Goal: Find specific page/section: Find specific page/section

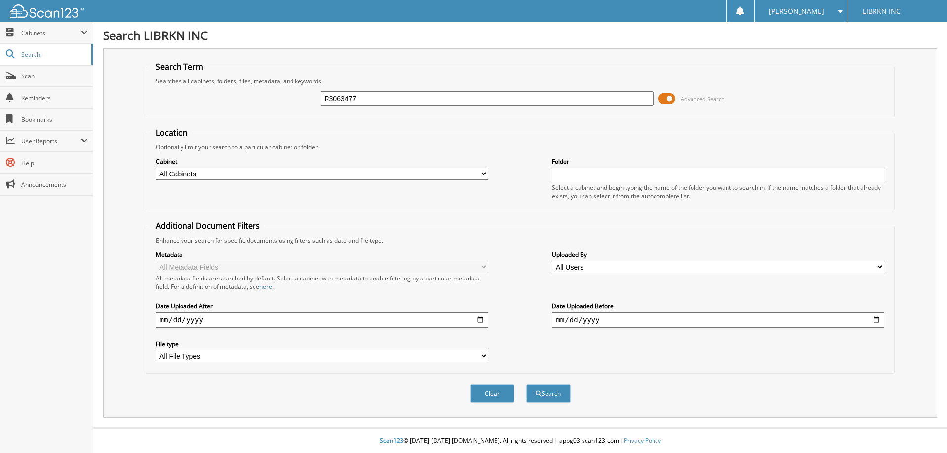
type input "R3063477"
click at [526, 385] on button "Search" at bounding box center [548, 394] width 44 height 18
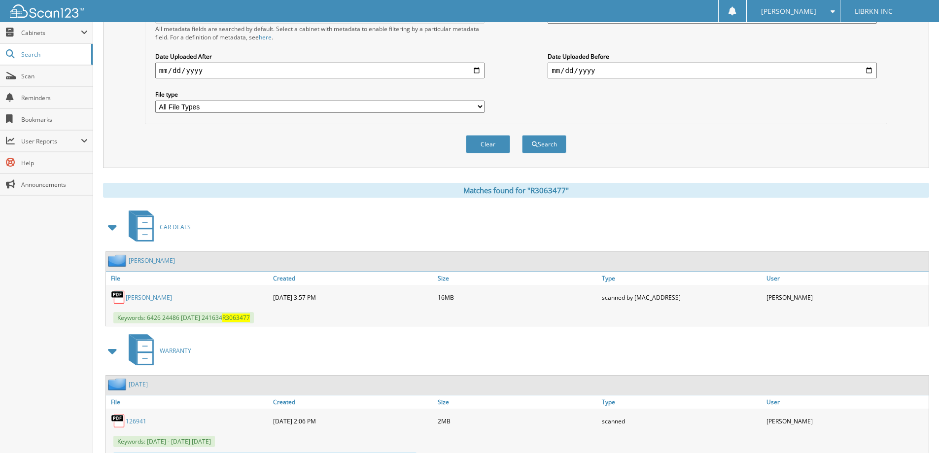
scroll to position [293, 0]
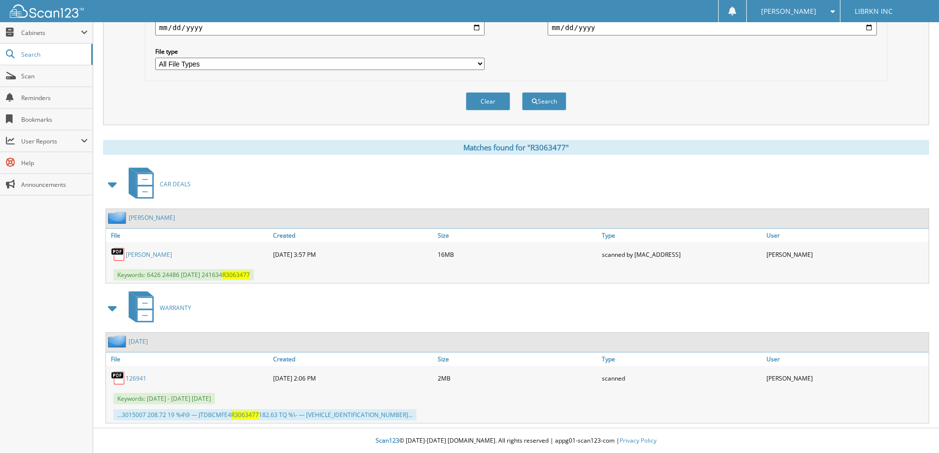
click at [159, 252] on link "DUTTON, BRIANA" at bounding box center [149, 254] width 46 height 8
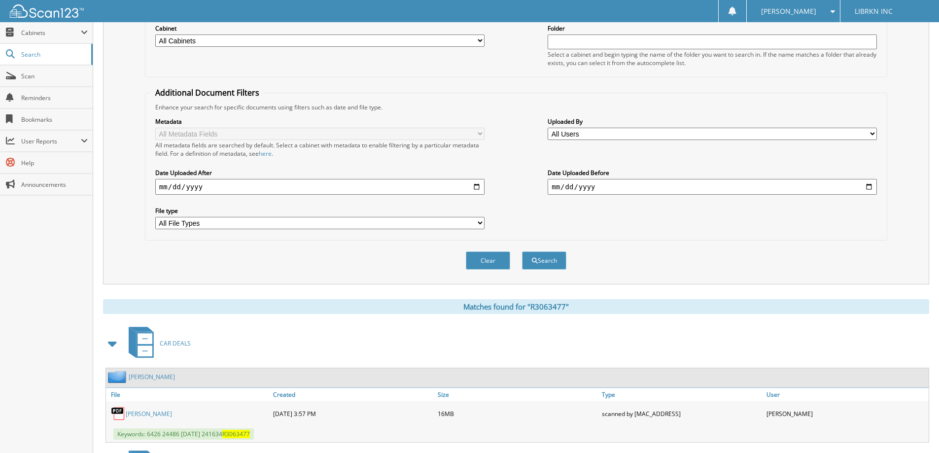
scroll to position [0, 0]
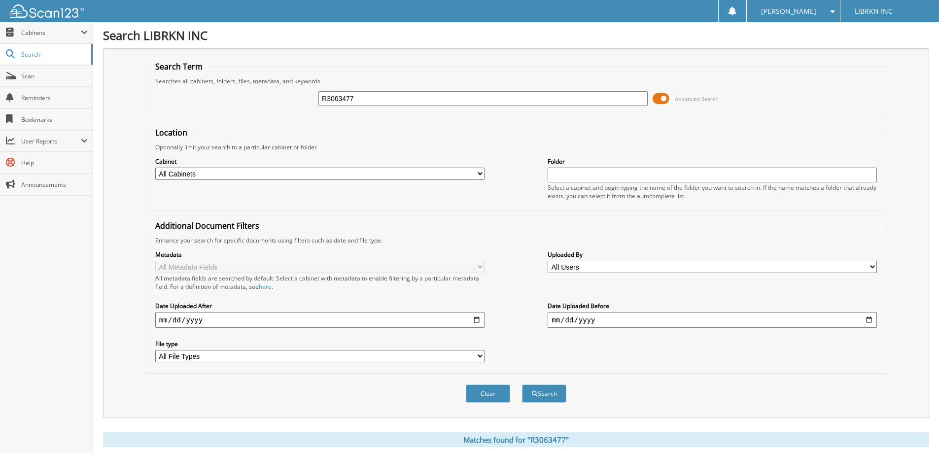
drag, startPoint x: 362, startPoint y: 103, endPoint x: 293, endPoint y: 101, distance: 69.1
click at [293, 101] on div "R3063477 Advanced Search" at bounding box center [516, 98] width 732 height 27
type input "MS142689"
click at [522, 385] on button "Search" at bounding box center [544, 394] width 44 height 18
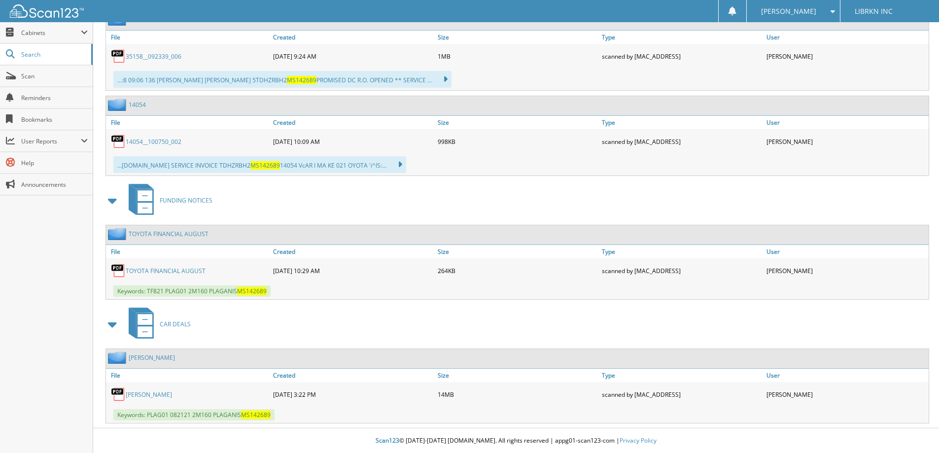
scroll to position [1083, 0]
click at [163, 396] on link "JOSEPH PLAGANIS" at bounding box center [149, 395] width 46 height 8
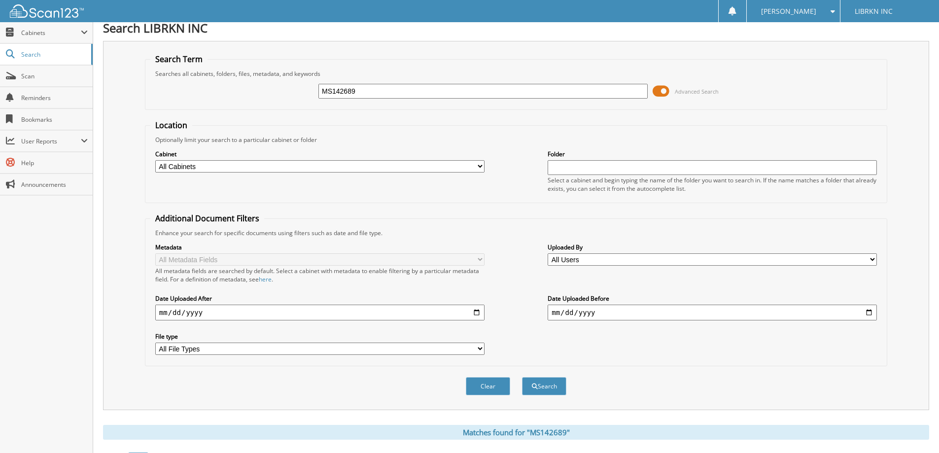
scroll to position [0, 0]
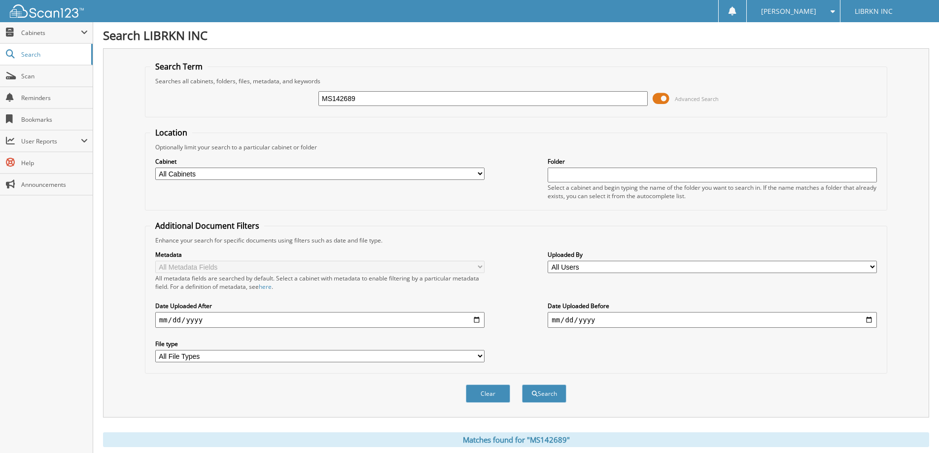
drag, startPoint x: 411, startPoint y: 96, endPoint x: 263, endPoint y: 87, distance: 148.2
click at [263, 87] on div "MS142689 Advanced Search" at bounding box center [516, 98] width 732 height 27
type input "G"
type input "EGC07730"
click at [522, 385] on button "Search" at bounding box center [544, 394] width 44 height 18
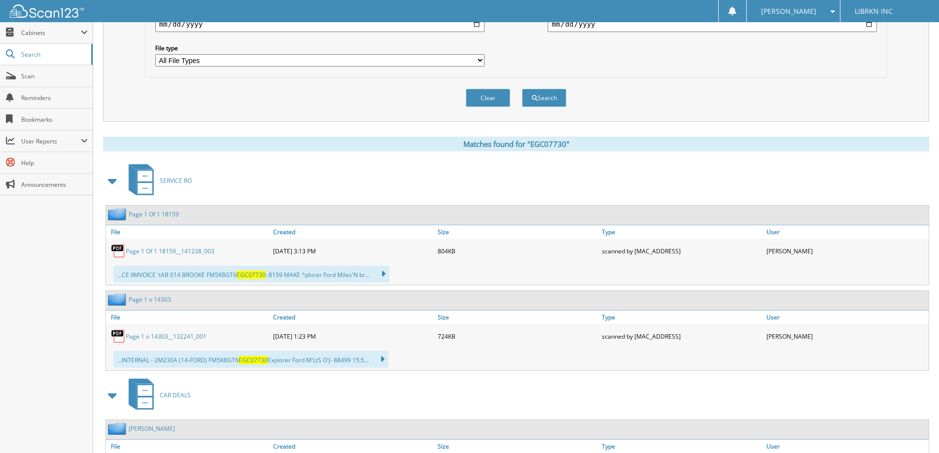
scroll to position [367, 0]
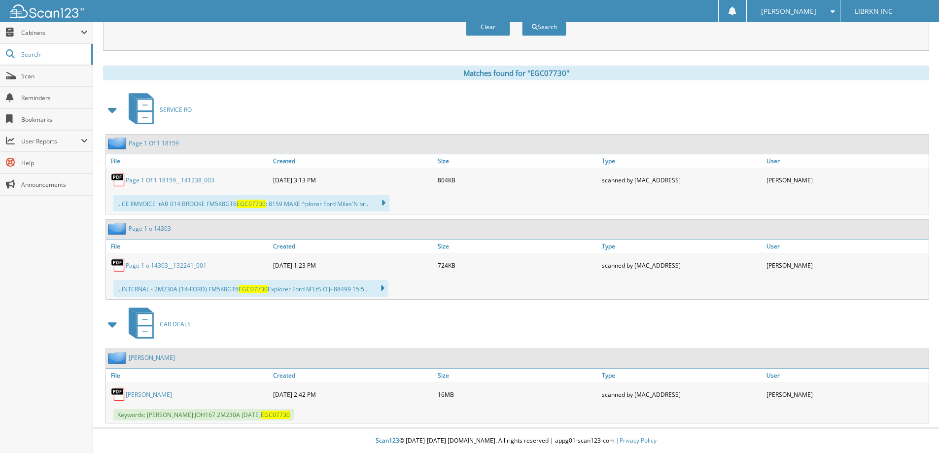
click at [153, 396] on link "BROOKE JOHNSON" at bounding box center [149, 395] width 46 height 8
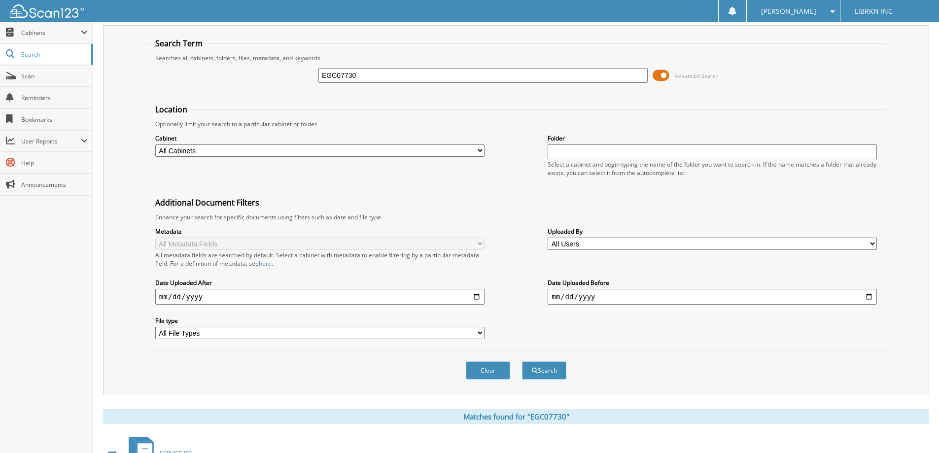
scroll to position [0, 0]
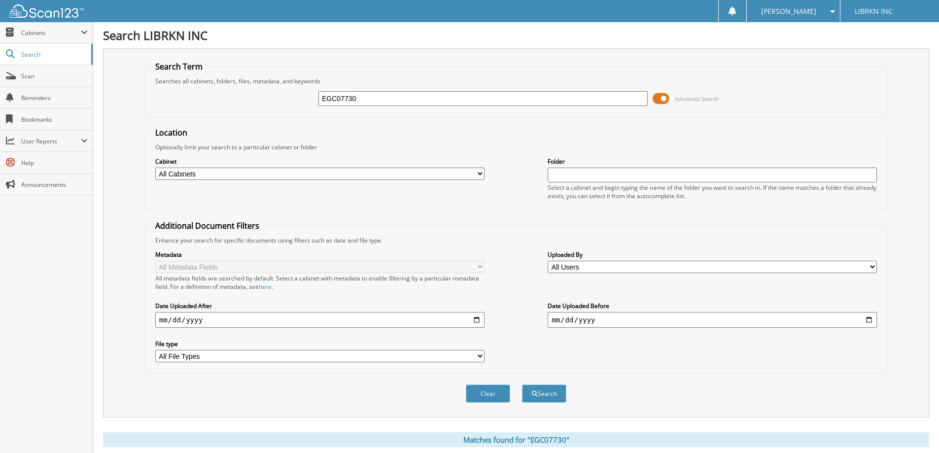
drag, startPoint x: 399, startPoint y: 97, endPoint x: 283, endPoint y: 104, distance: 116.5
click at [283, 104] on div "EGC07730 Advanced Search" at bounding box center [516, 98] width 732 height 27
type input "M5938093"
click at [522, 385] on button "Search" at bounding box center [544, 394] width 44 height 18
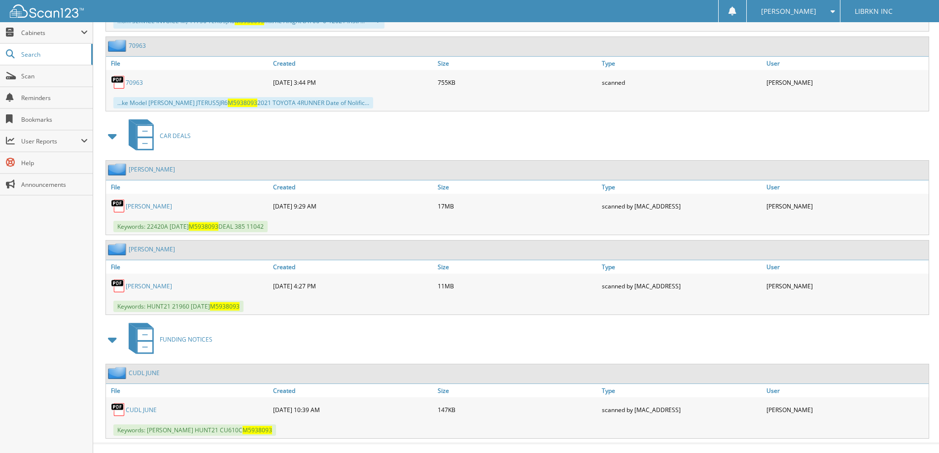
scroll to position [2071, 0]
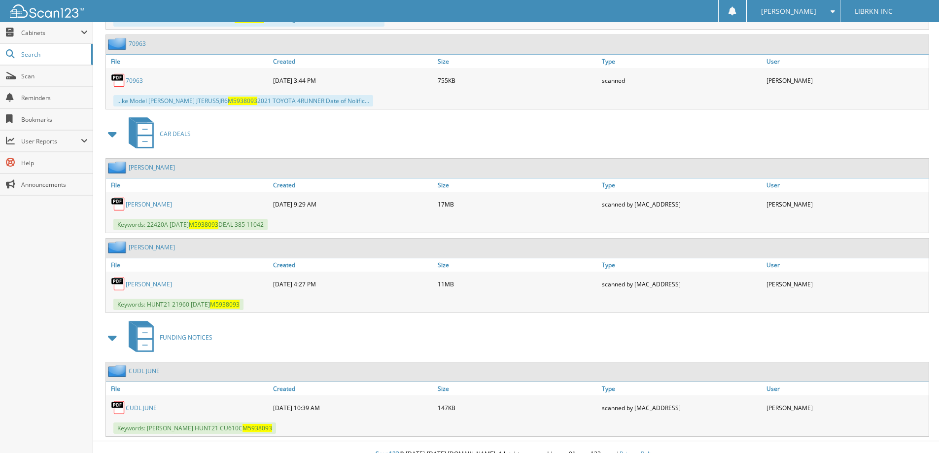
click at [162, 205] on link "[PERSON_NAME]" at bounding box center [149, 204] width 46 height 8
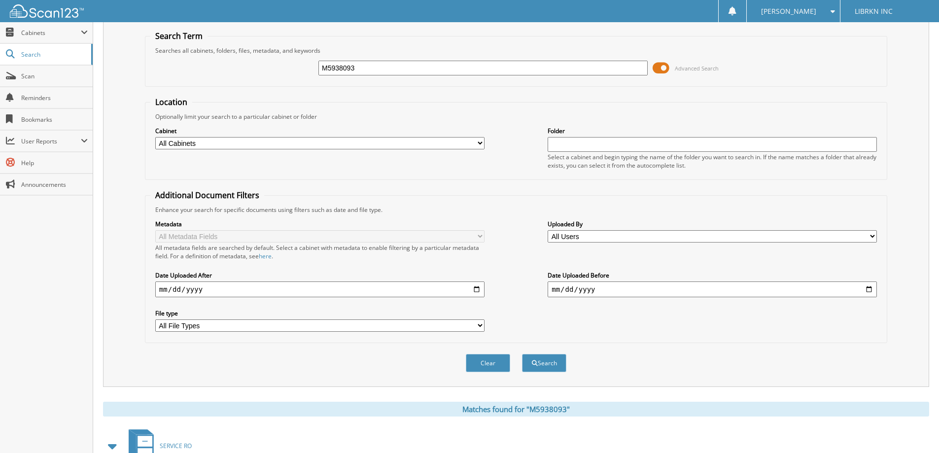
scroll to position [0, 0]
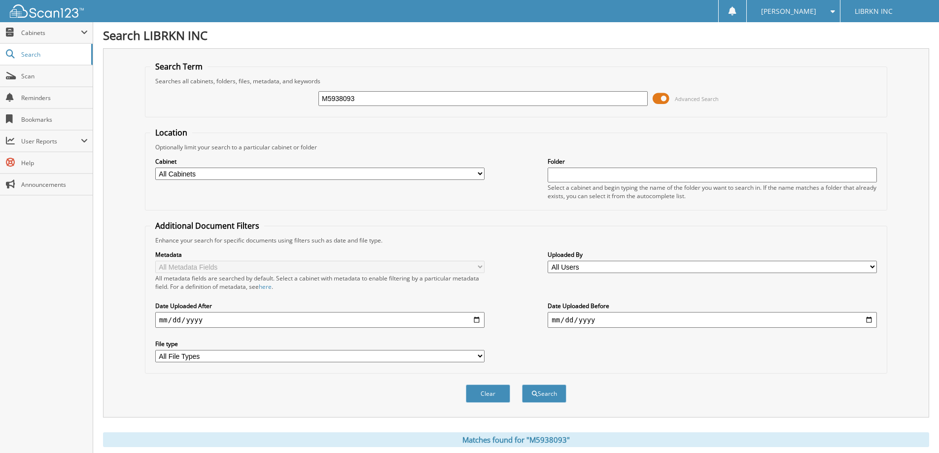
drag, startPoint x: 388, startPoint y: 105, endPoint x: 315, endPoint y: 103, distance: 72.5
click at [315, 103] on div "M5938093 Advanced Search" at bounding box center [516, 98] width 732 height 27
type input "PM141663"
click at [522, 385] on button "Search" at bounding box center [544, 394] width 44 height 18
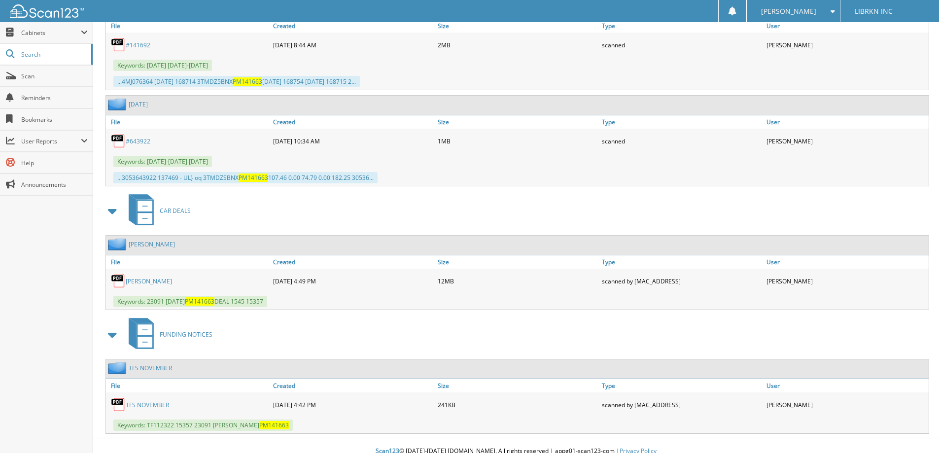
scroll to position [978, 0]
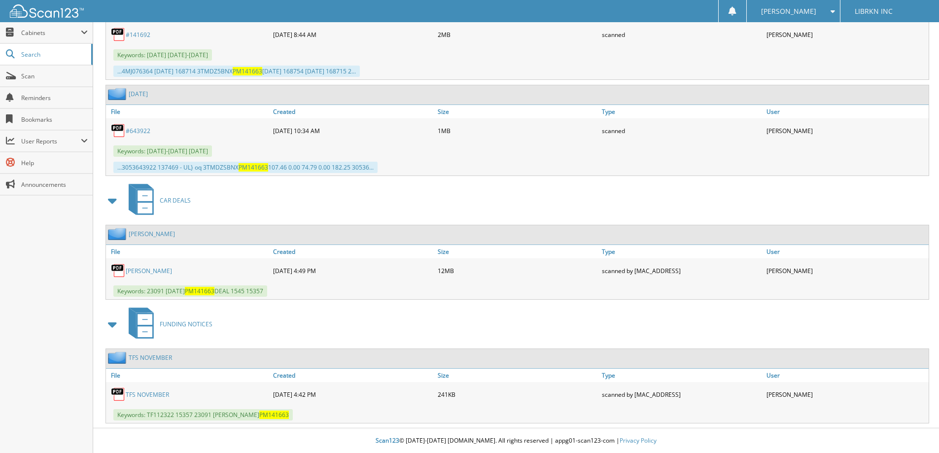
click at [151, 272] on link "[PERSON_NAME]" at bounding box center [149, 271] width 46 height 8
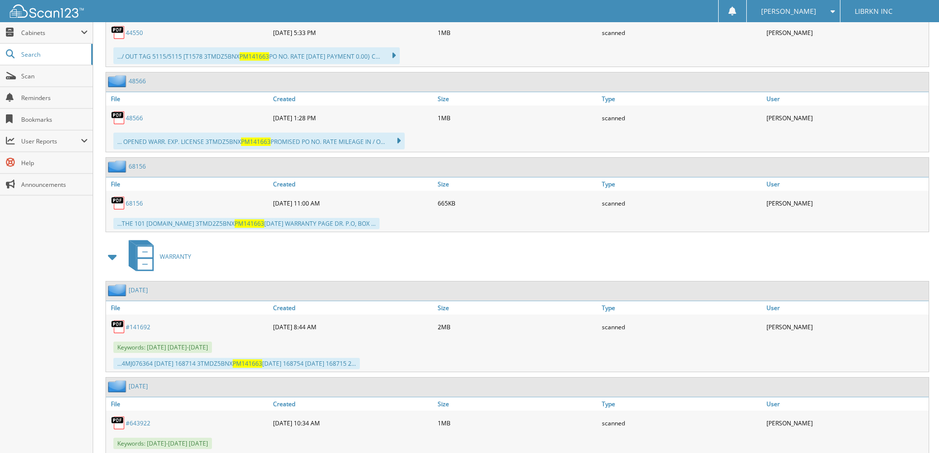
scroll to position [633, 0]
